Goal: Information Seeking & Learning: Find specific fact

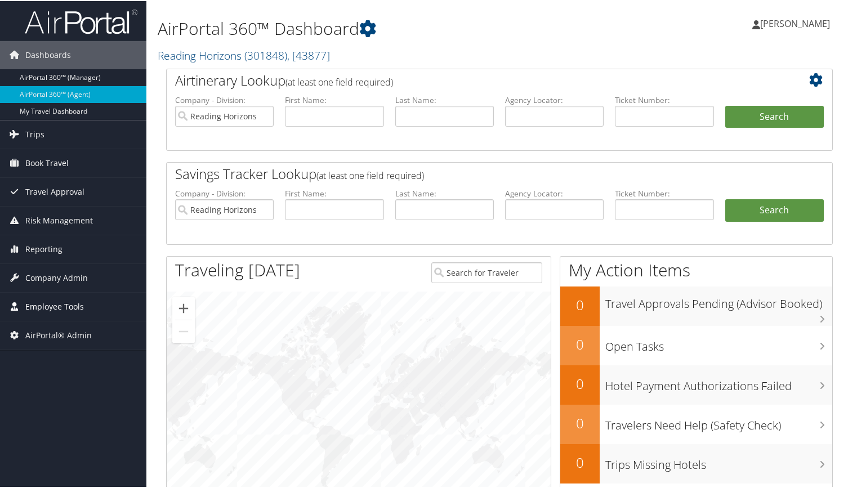
click at [73, 306] on span "Employee Tools" at bounding box center [54, 306] width 59 height 28
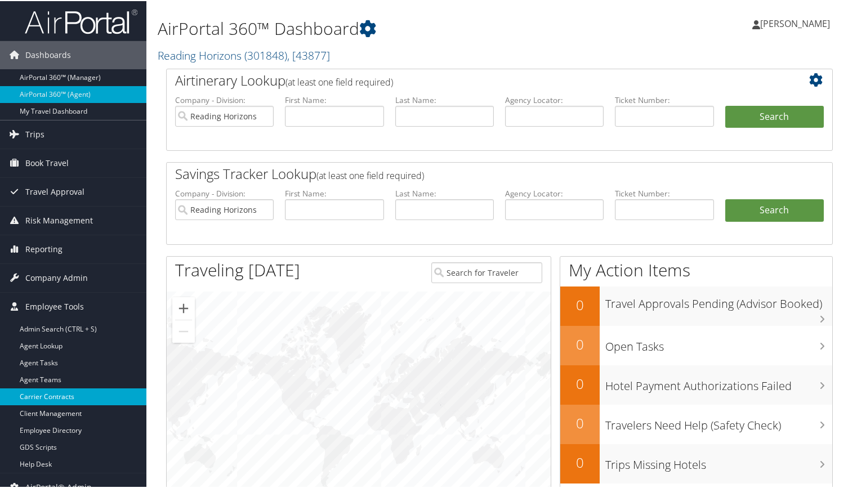
click at [44, 397] on link "Carrier Contracts" at bounding box center [73, 396] width 146 height 17
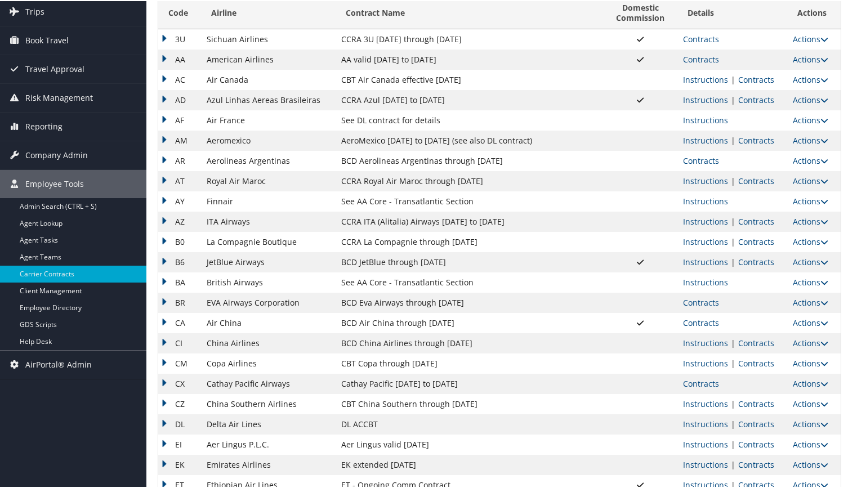
scroll to position [94, 0]
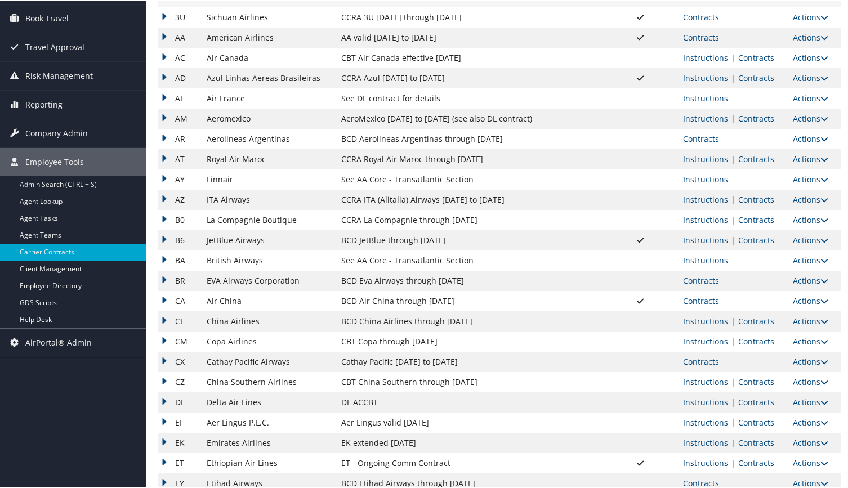
click at [742, 400] on link "Contracts" at bounding box center [756, 401] width 36 height 11
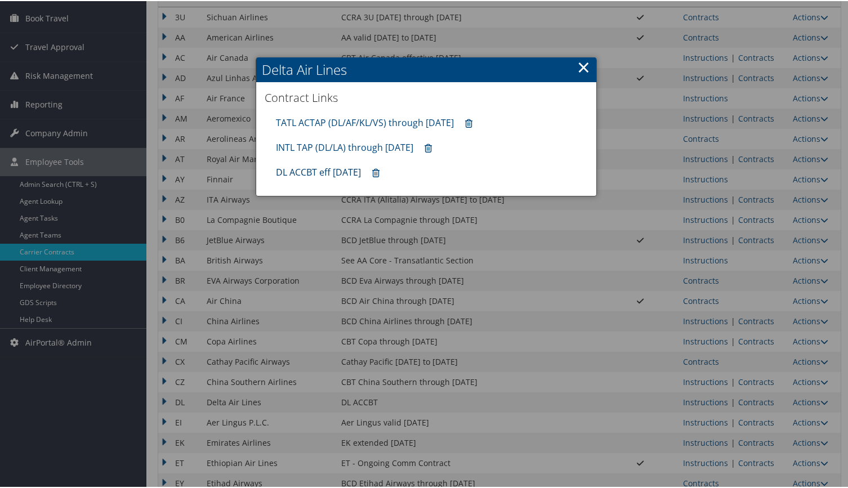
click at [314, 174] on link "DL ACCBT eff [DATE]" at bounding box center [318, 171] width 85 height 12
click at [578, 72] on link "×" at bounding box center [583, 66] width 13 height 23
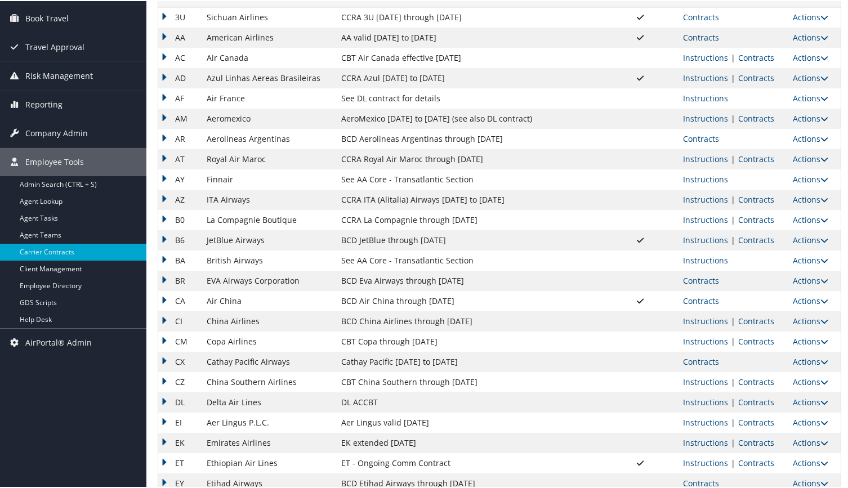
click at [683, 38] on link "Contracts" at bounding box center [701, 36] width 36 height 11
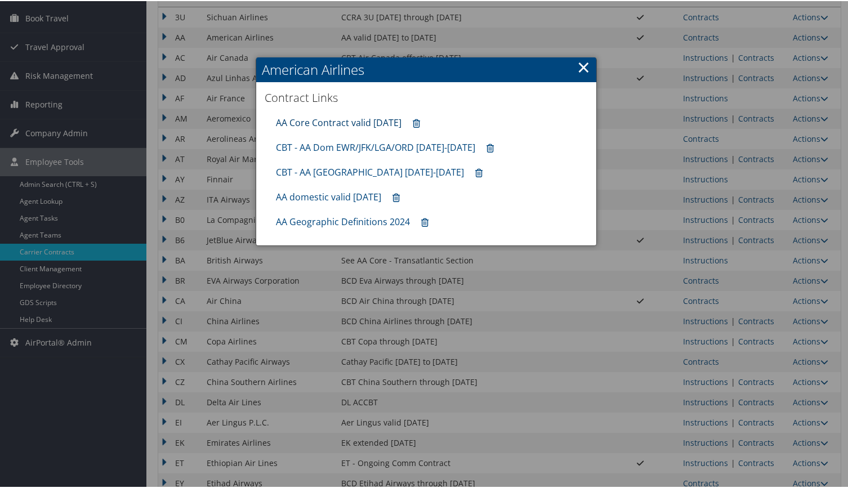
click at [322, 121] on link "AA Core Contract valid [DATE]" at bounding box center [339, 121] width 126 height 12
click at [578, 69] on link "×" at bounding box center [583, 66] width 13 height 23
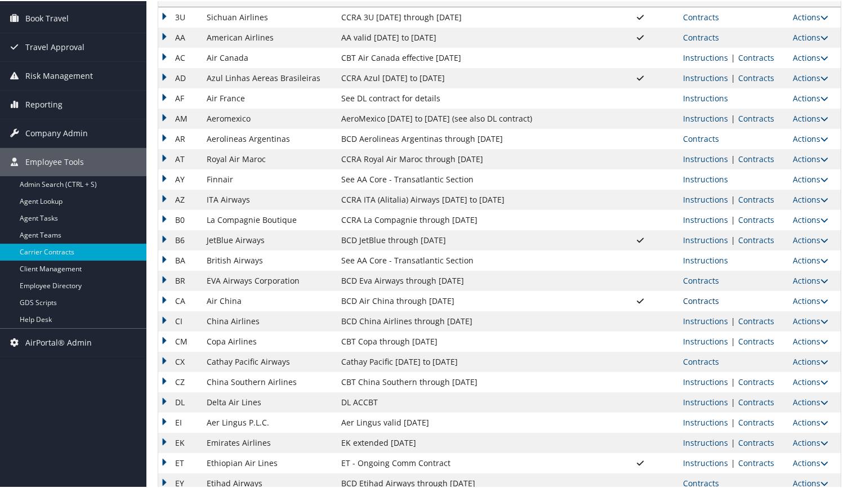
click at [704, 300] on link "Contracts" at bounding box center [701, 300] width 36 height 11
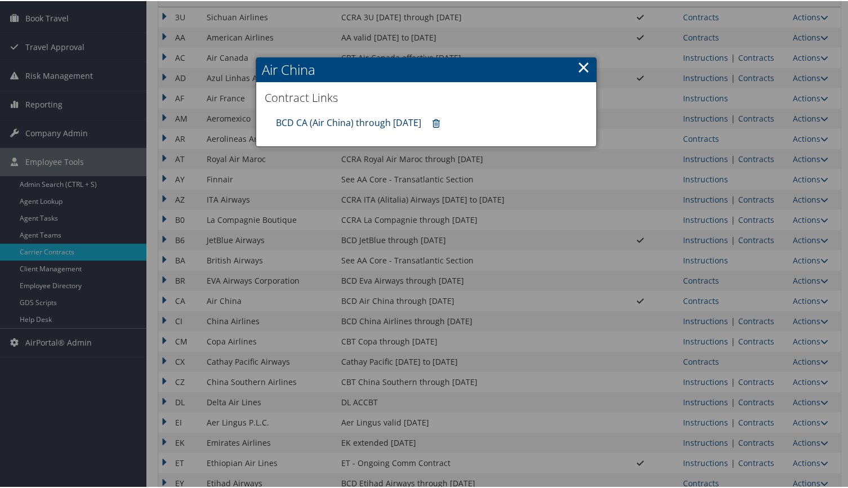
click at [327, 124] on link "BCD CA (Air China) through [DATE]" at bounding box center [348, 121] width 145 height 12
click at [584, 72] on link "×" at bounding box center [583, 66] width 13 height 23
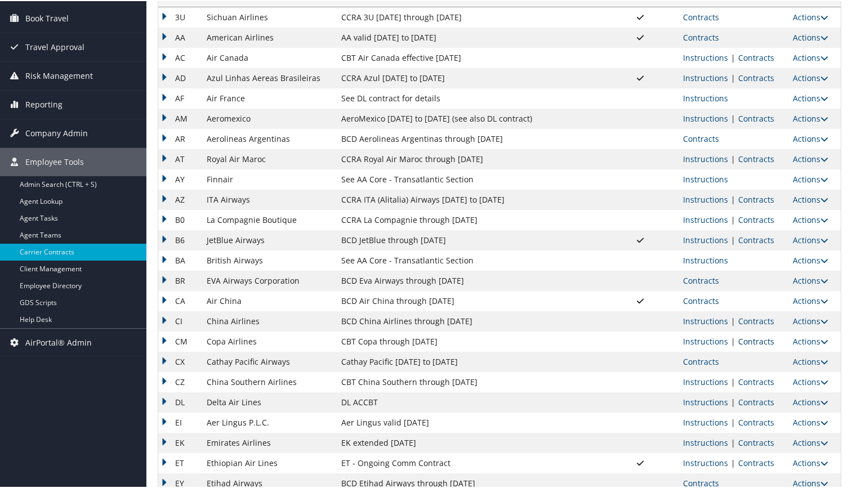
click at [739, 340] on link "Contracts" at bounding box center [756, 340] width 36 height 11
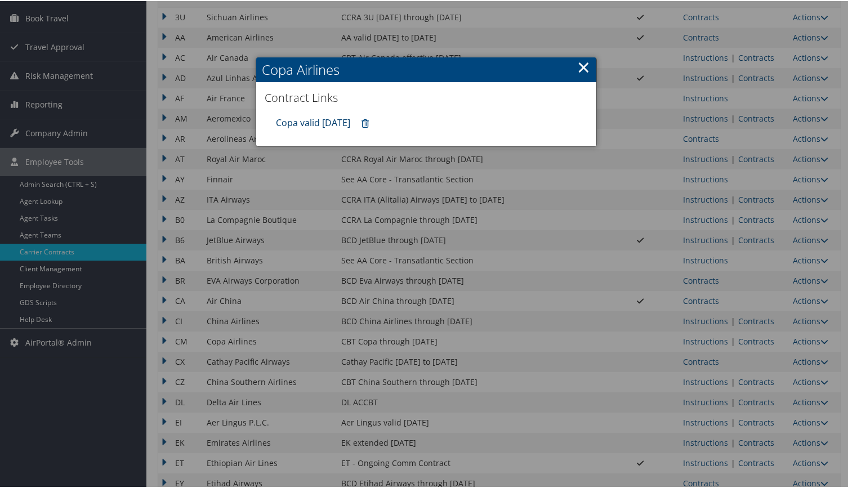
click at [342, 119] on link "Copa valid [DATE]" at bounding box center [313, 121] width 74 height 12
click at [587, 67] on h2 "Copa Airlines" at bounding box center [426, 68] width 340 height 25
click at [577, 68] on link "×" at bounding box center [583, 66] width 13 height 23
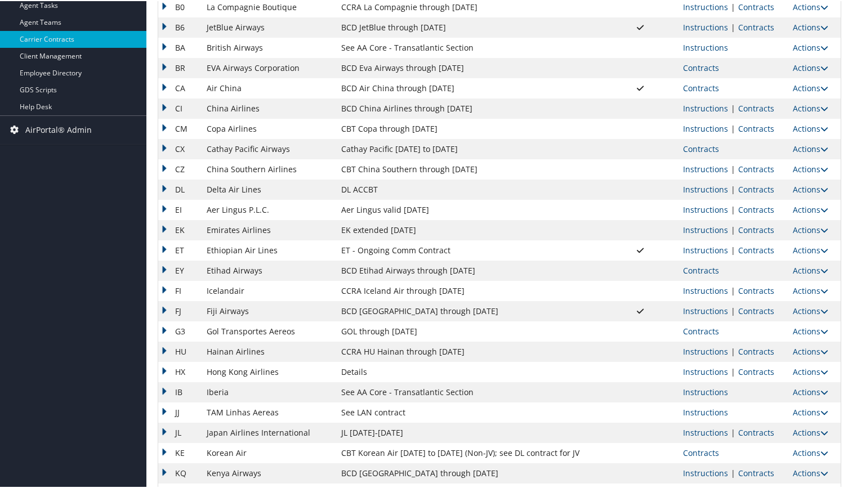
scroll to position [376, 0]
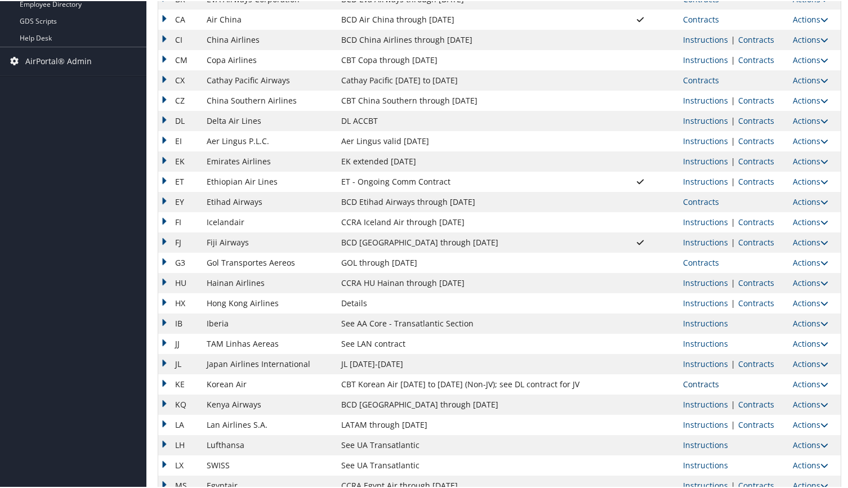
click at [694, 384] on link "Contracts" at bounding box center [701, 383] width 36 height 11
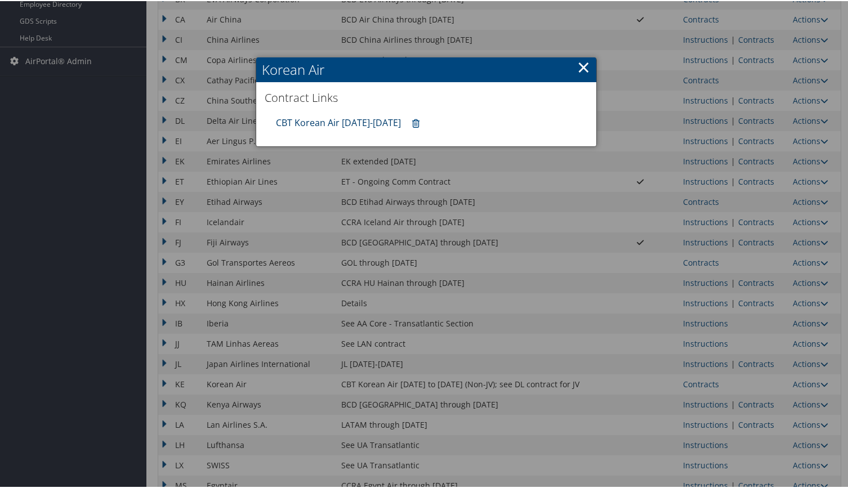
click at [332, 122] on link "CBT Korean Air [DATE]-[DATE]" at bounding box center [338, 121] width 125 height 12
click at [582, 64] on link "×" at bounding box center [583, 66] width 13 height 23
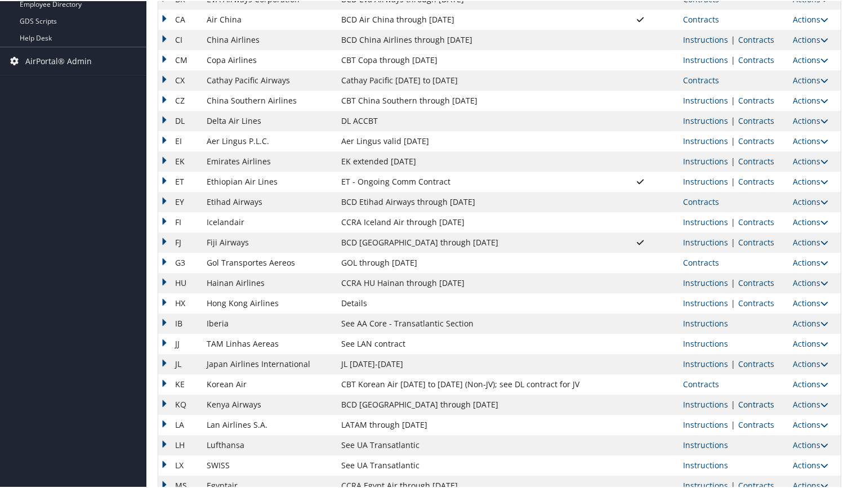
click at [741, 402] on link "Contracts" at bounding box center [756, 403] width 36 height 11
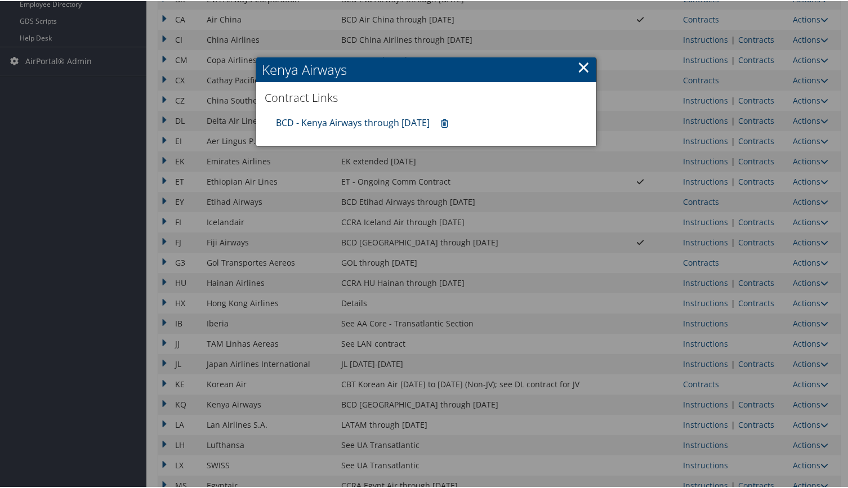
click at [336, 123] on link "BCD - Kenya Airways through [DATE]" at bounding box center [353, 121] width 154 height 12
click at [577, 65] on link "×" at bounding box center [583, 66] width 13 height 23
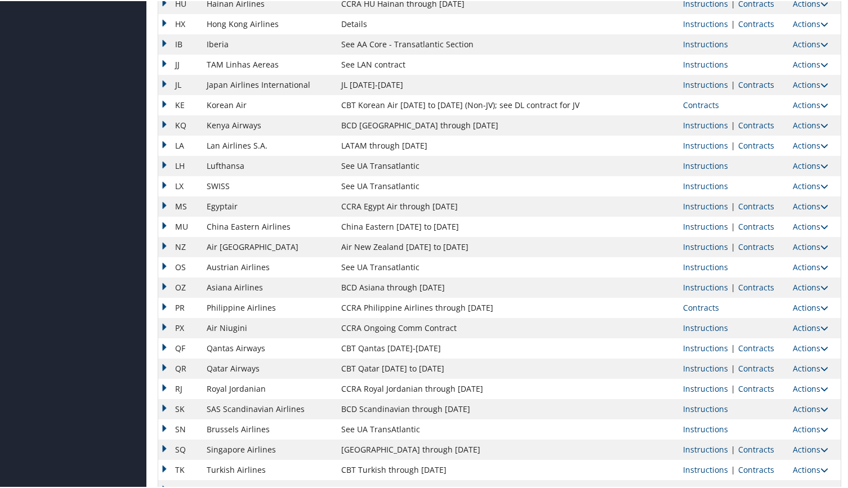
scroll to position [657, 0]
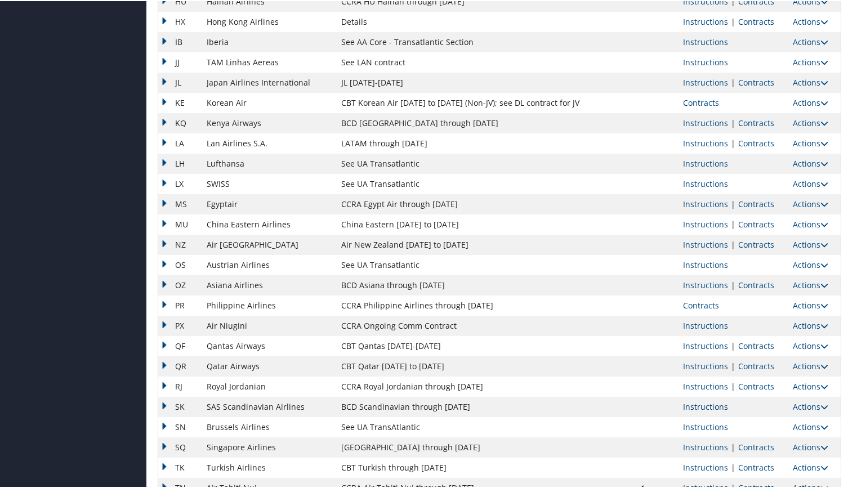
click at [717, 406] on link "Instructions" at bounding box center [705, 405] width 45 height 11
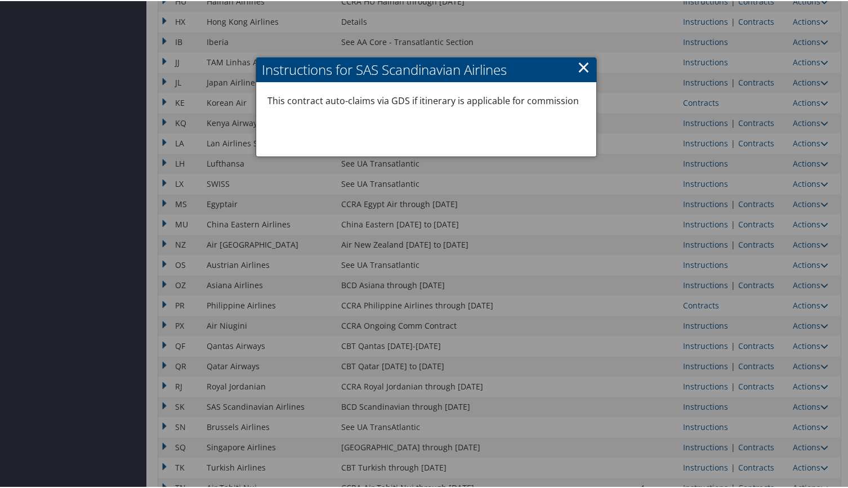
click at [580, 70] on link "×" at bounding box center [583, 66] width 13 height 23
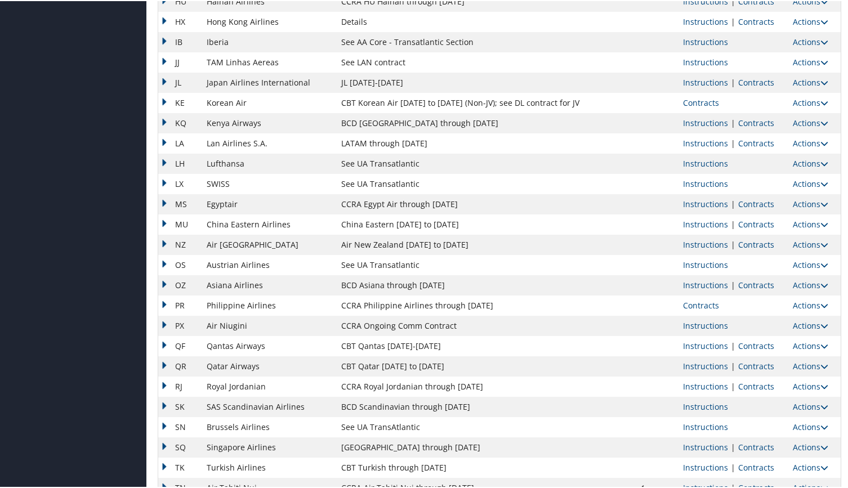
click at [8, 313] on div "Dashboards AirPortal 360™ (Manager) AirPortal 360™ (Agent) My Travel Dashboard …" at bounding box center [426, 1] width 853 height 1316
